Goal: Task Accomplishment & Management: Manage account settings

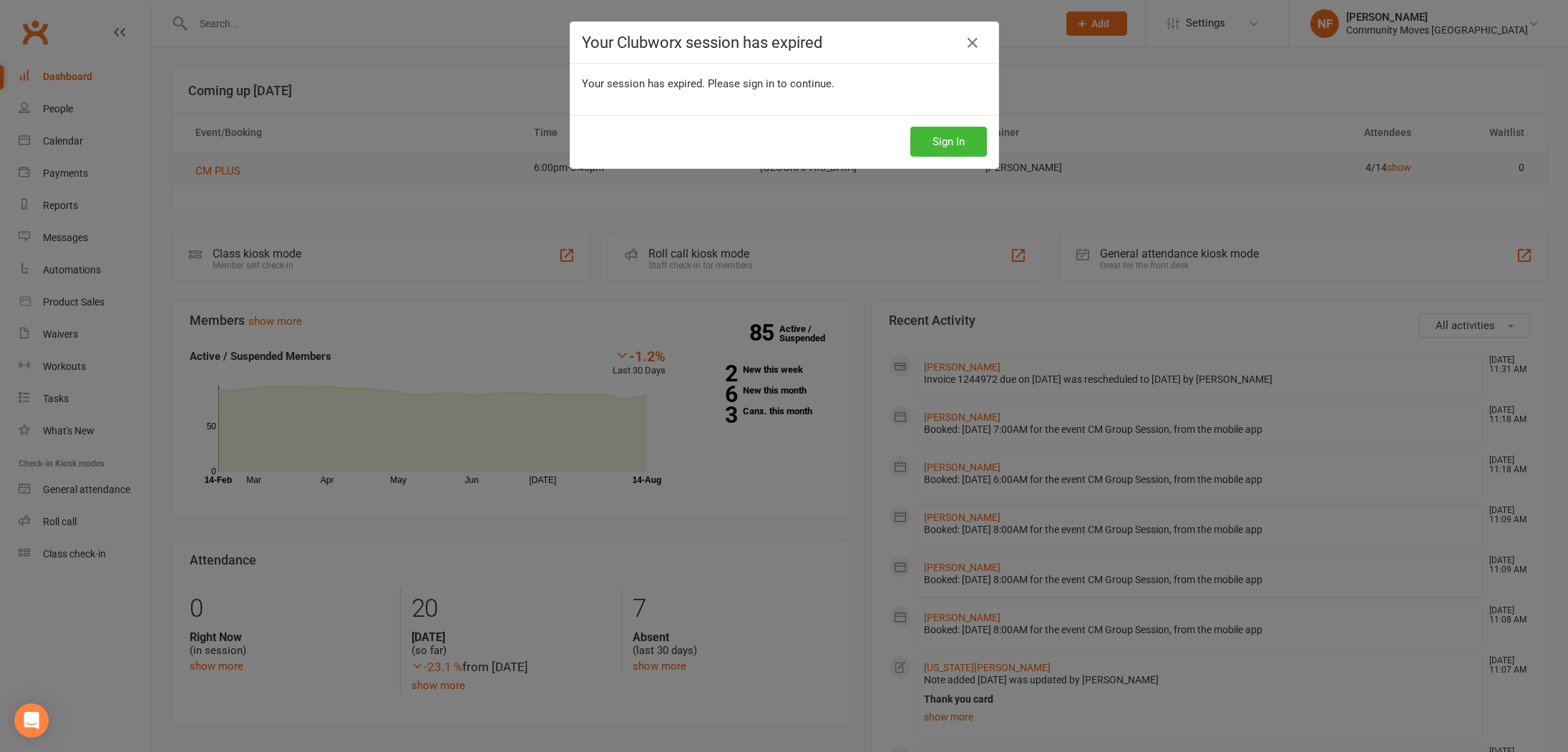
click at [65, 144] on div "Your Clubworx session has expired Your session has expired. Please sign in to c…" at bounding box center [784, 376] width 1568 height 752
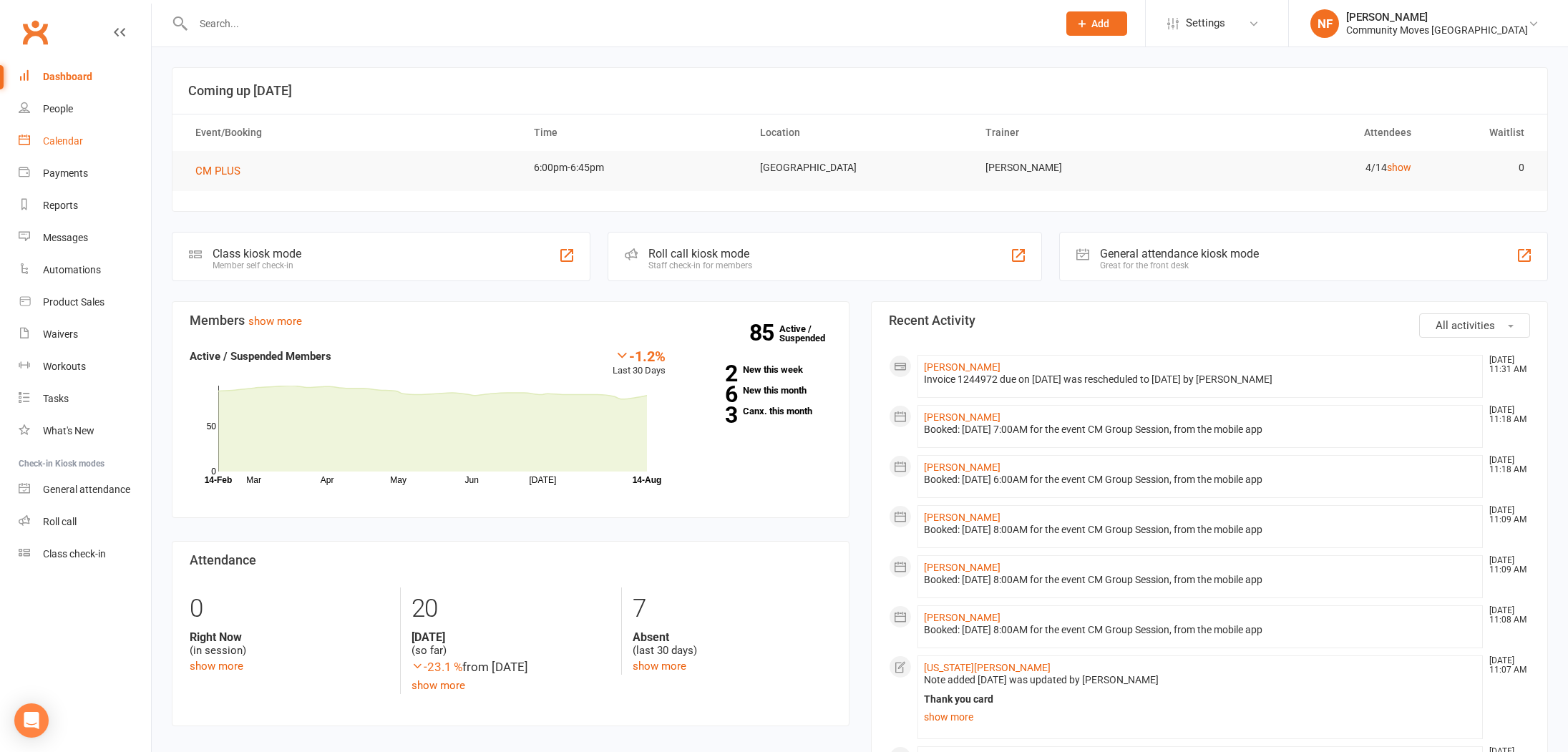
click at [69, 140] on div "Calendar" at bounding box center [63, 141] width 40 height 12
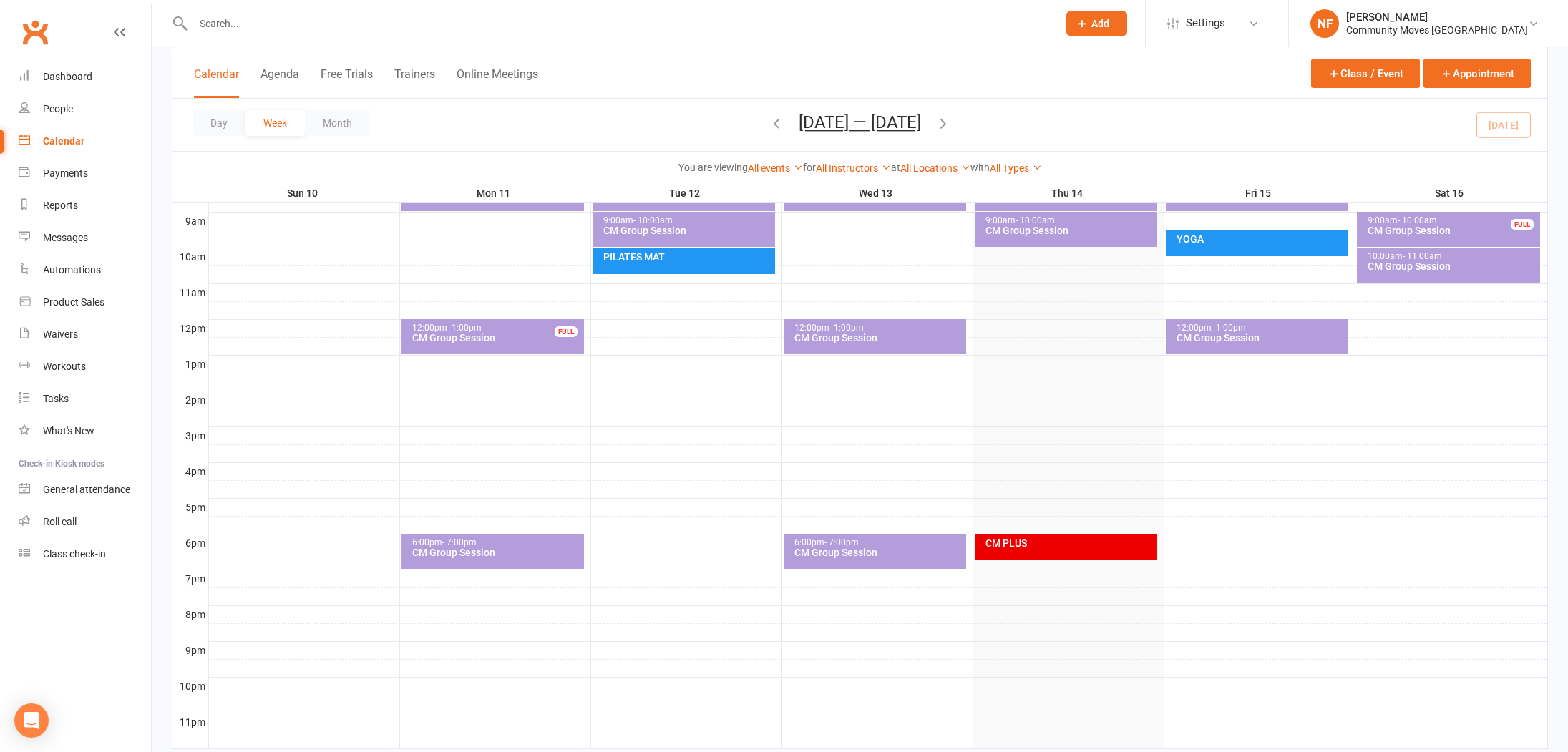
scroll to position [404, 0]
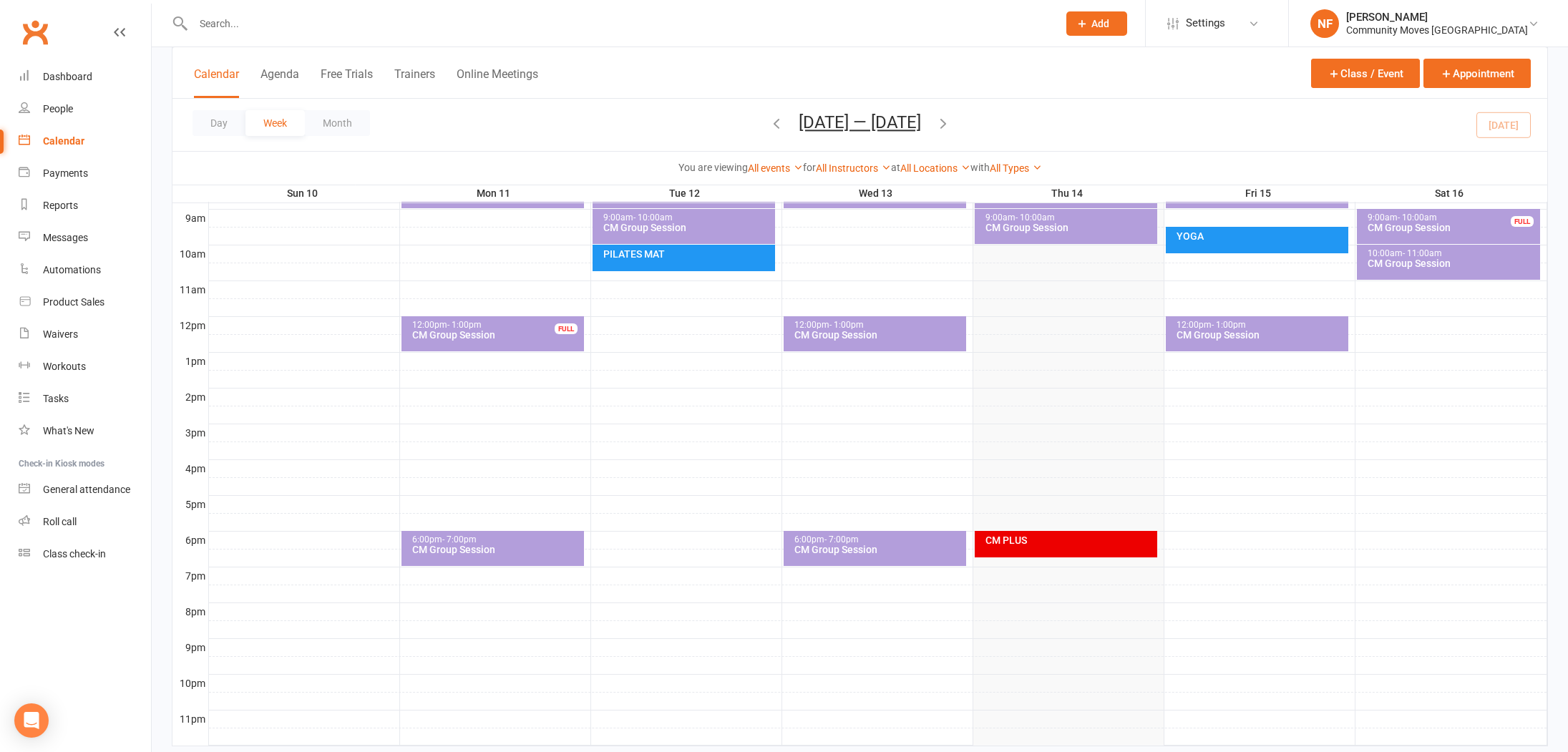
click at [1094, 551] on div "CM PLUS" at bounding box center [1066, 545] width 183 height 27
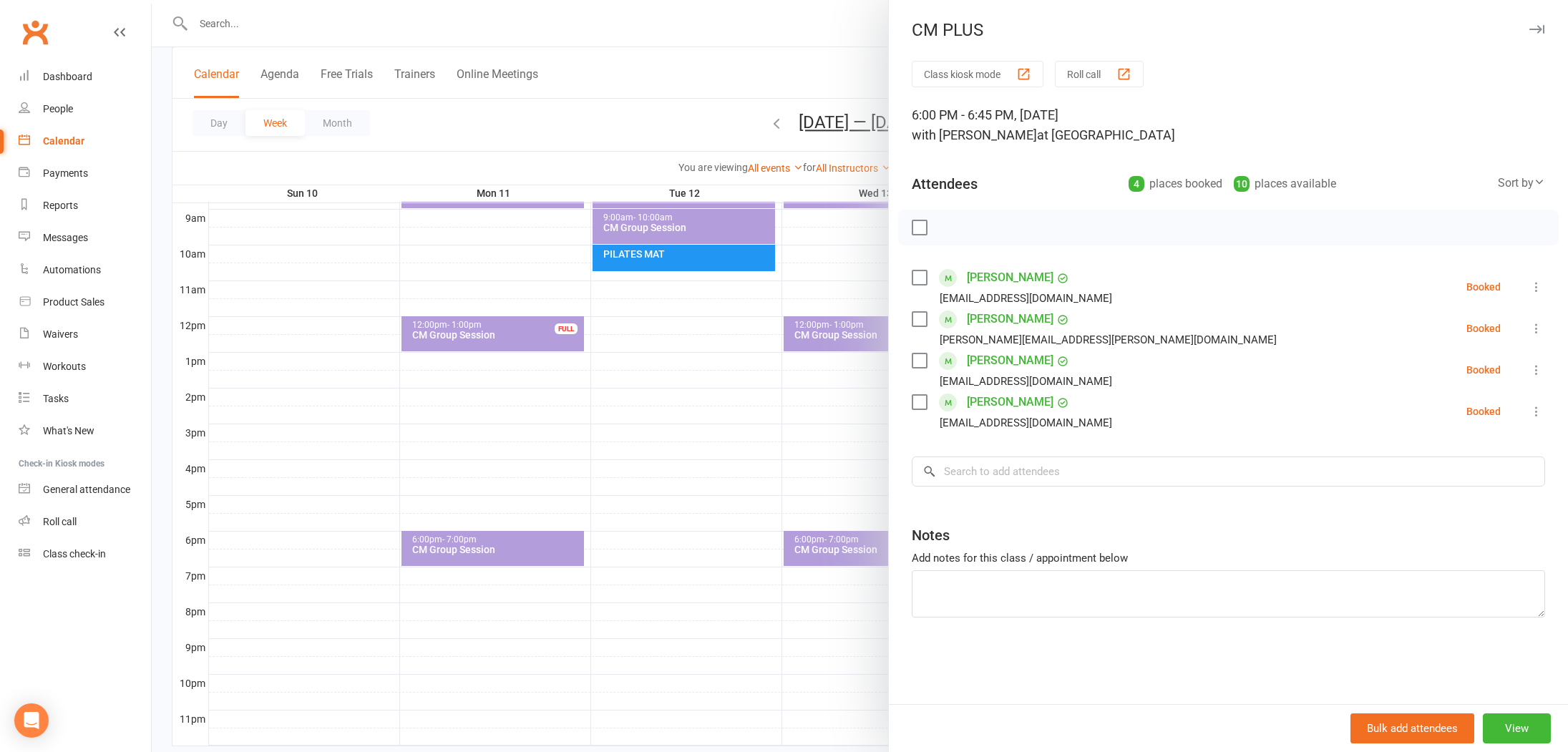
click at [926, 277] on label at bounding box center [919, 277] width 14 height 14
click at [920, 317] on label at bounding box center [919, 319] width 14 height 14
click at [921, 360] on label at bounding box center [919, 360] width 14 height 14
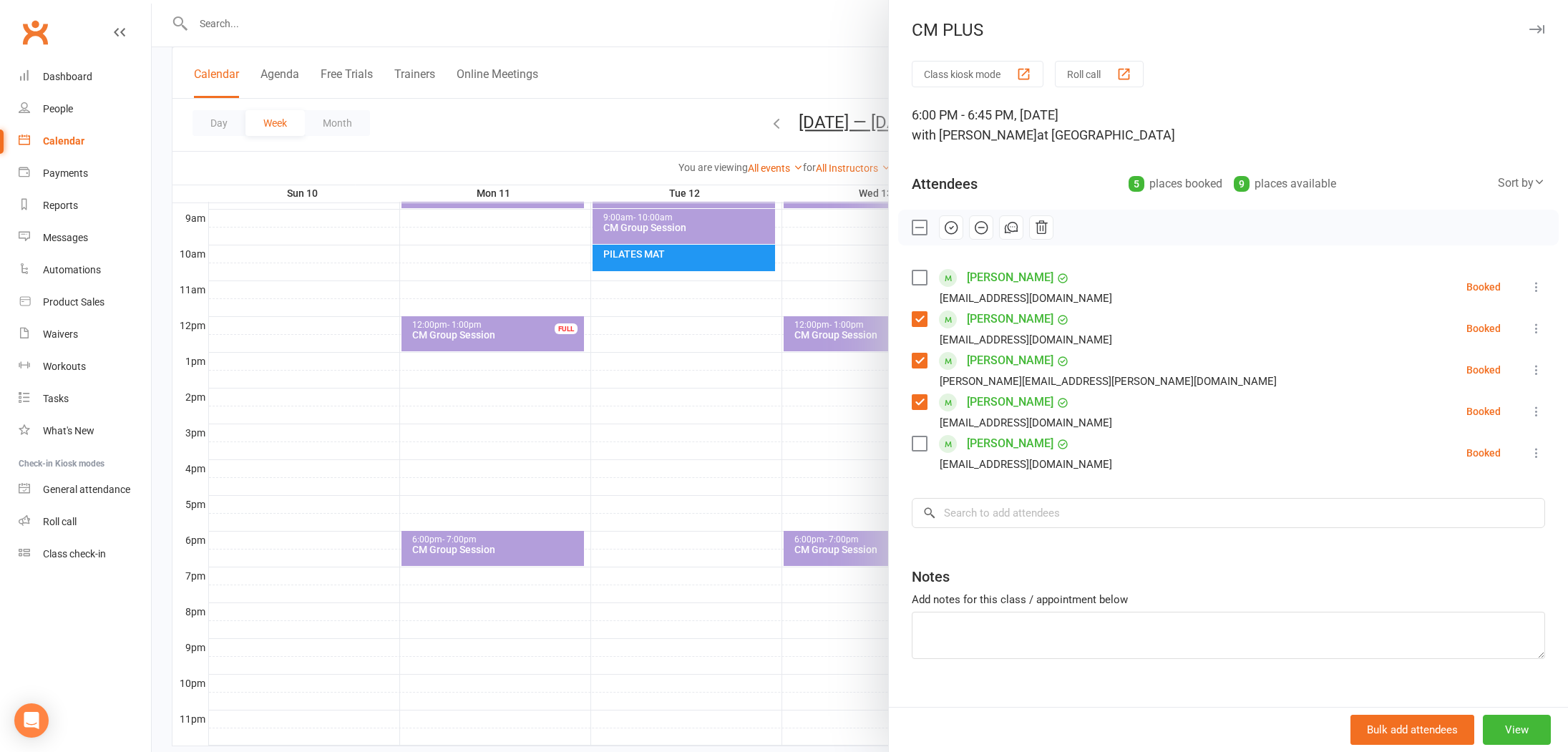
drag, startPoint x: 920, startPoint y: 277, endPoint x: 919, endPoint y: 283, distance: 6.1
click at [921, 277] on label at bounding box center [919, 277] width 14 height 14
click at [924, 444] on label at bounding box center [919, 443] width 14 height 14
click at [955, 228] on icon "button" at bounding box center [950, 227] width 16 height 16
click at [771, 34] on div at bounding box center [860, 376] width 1416 height 752
